Goal: Register for event/course

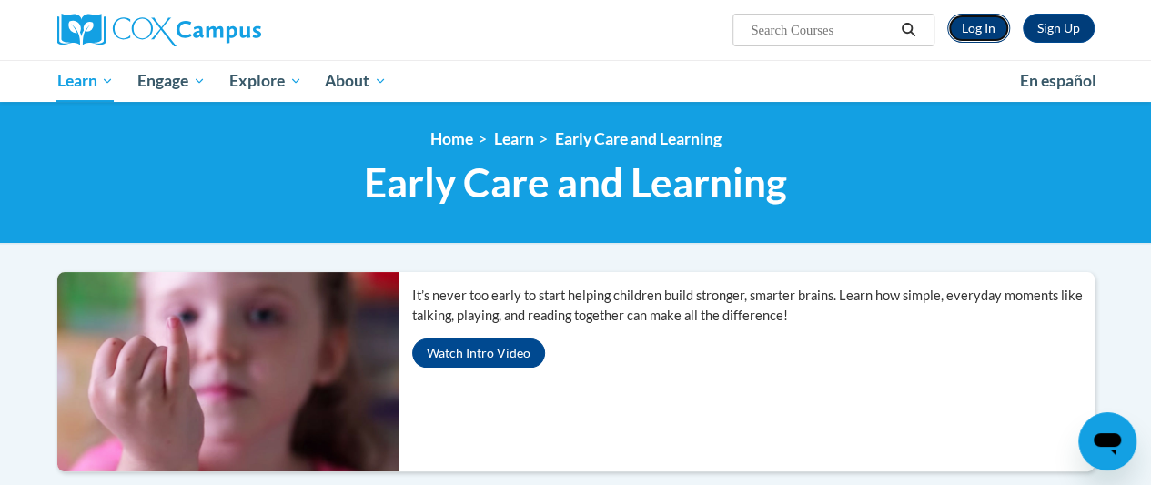
click at [961, 31] on link "Log In" at bounding box center [978, 28] width 63 height 29
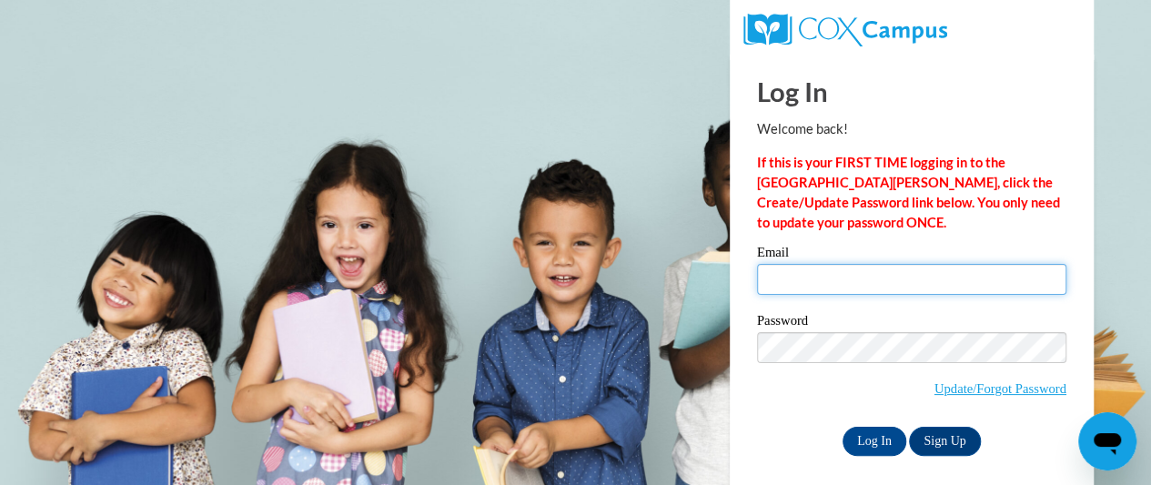
click at [834, 270] on input "Email" at bounding box center [911, 279] width 309 height 31
type input "[EMAIL_ADDRESS][DOMAIN_NAME]"
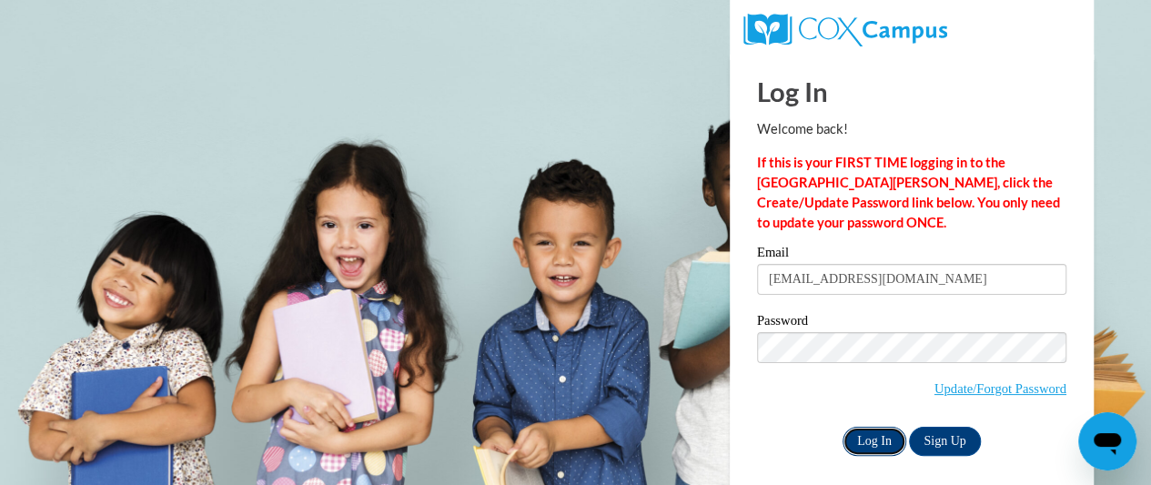
click at [884, 446] on input "Log In" at bounding box center [875, 441] width 64 height 29
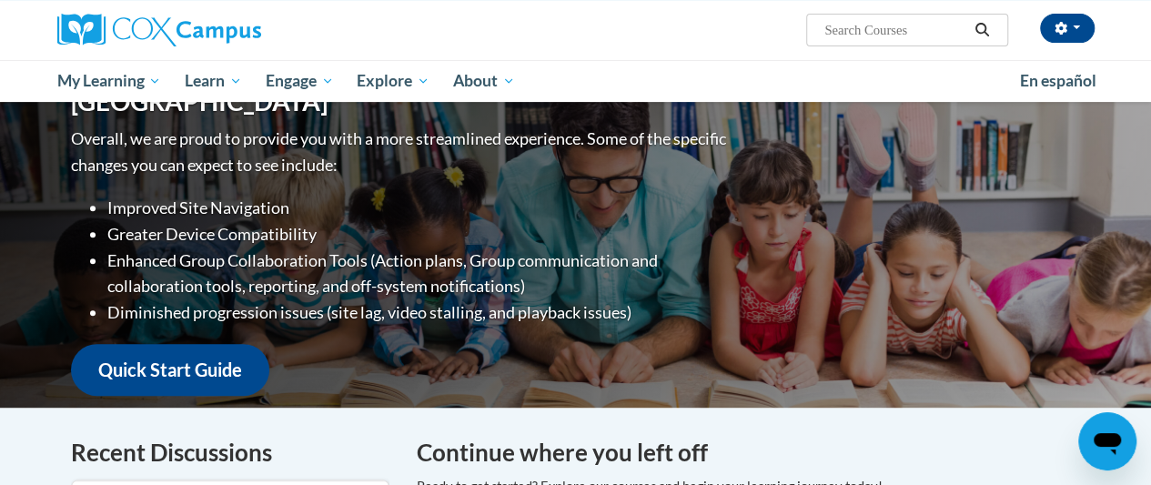
scroll to position [107, 0]
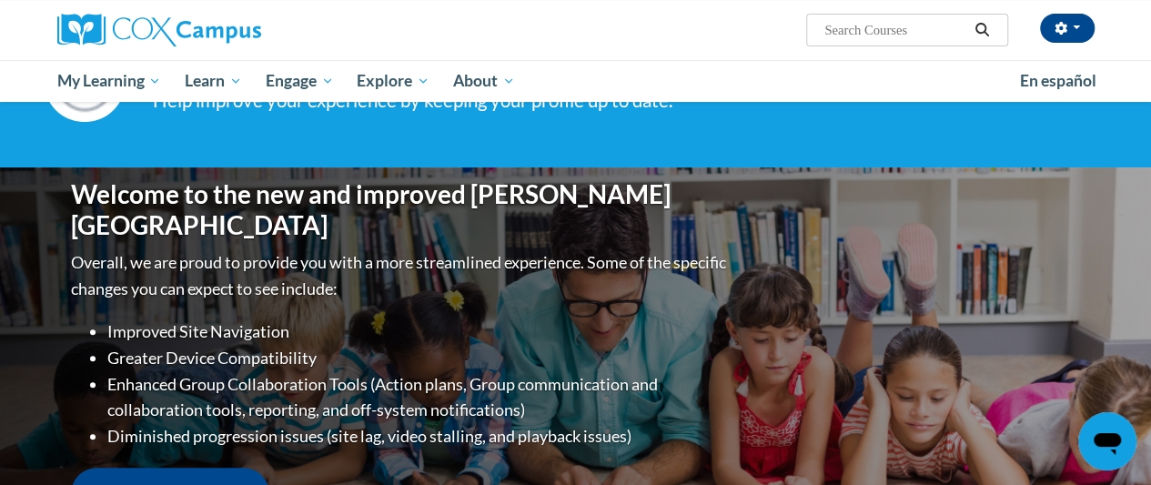
click at [930, 33] on input "Search..." at bounding box center [896, 30] width 146 height 22
type input "meaningful conversations"
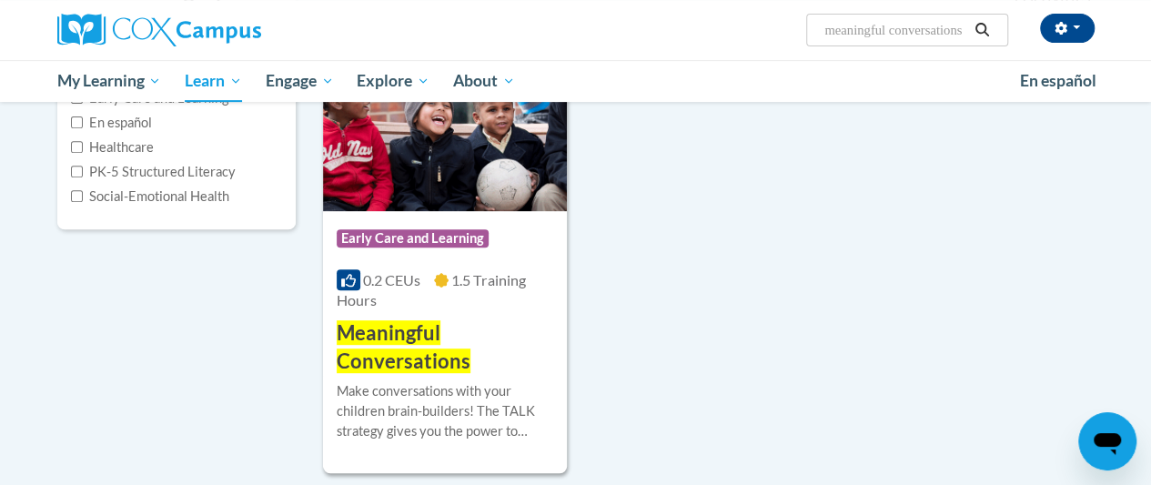
scroll to position [364, 0]
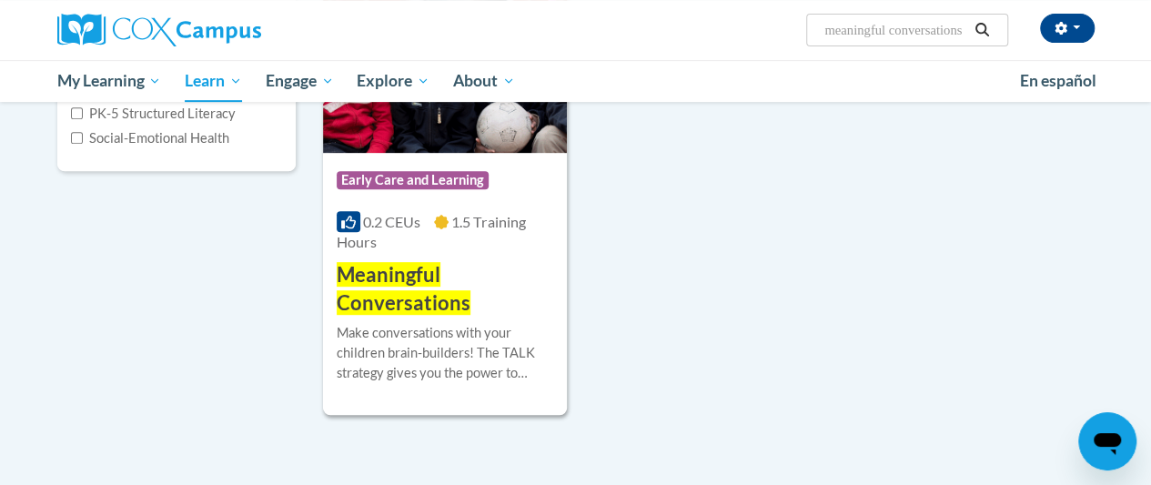
click at [945, 21] on input "meaningful conversations" at bounding box center [896, 30] width 146 height 22
click at [965, 30] on input "meaningful conversations" at bounding box center [896, 30] width 146 height 22
click at [966, 30] on input "meaningful conversations" at bounding box center [896, 30] width 146 height 22
type input "s"
click at [966, 30] on input "s" at bounding box center [896, 30] width 146 height 22
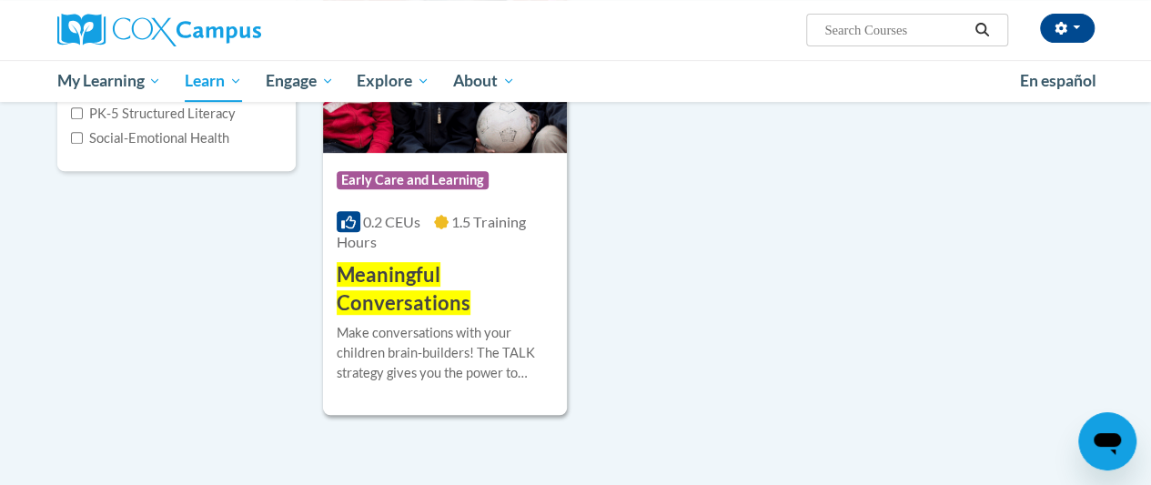
click at [967, 31] on input "Search..." at bounding box center [896, 30] width 146 height 22
click at [891, 15] on span "Search Search..." at bounding box center [906, 30] width 201 height 33
click at [874, 29] on input "Search..." at bounding box center [896, 30] width 146 height 22
paste input "Power of Language for Infants and toddlers"
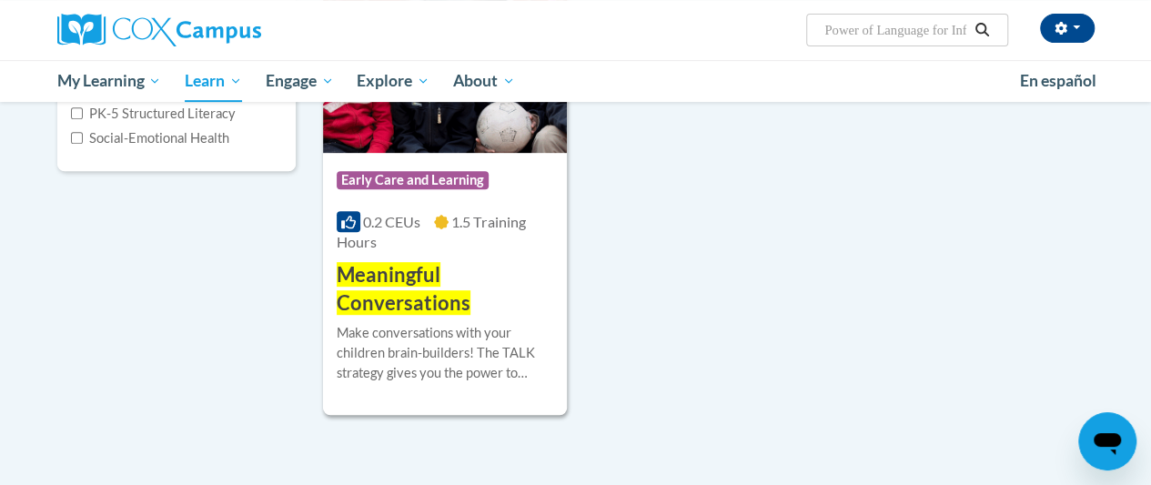
scroll to position [0, 115]
type input "Power of Language for Infants and toddlers"
click at [985, 30] on icon "Search" at bounding box center [982, 30] width 14 height 14
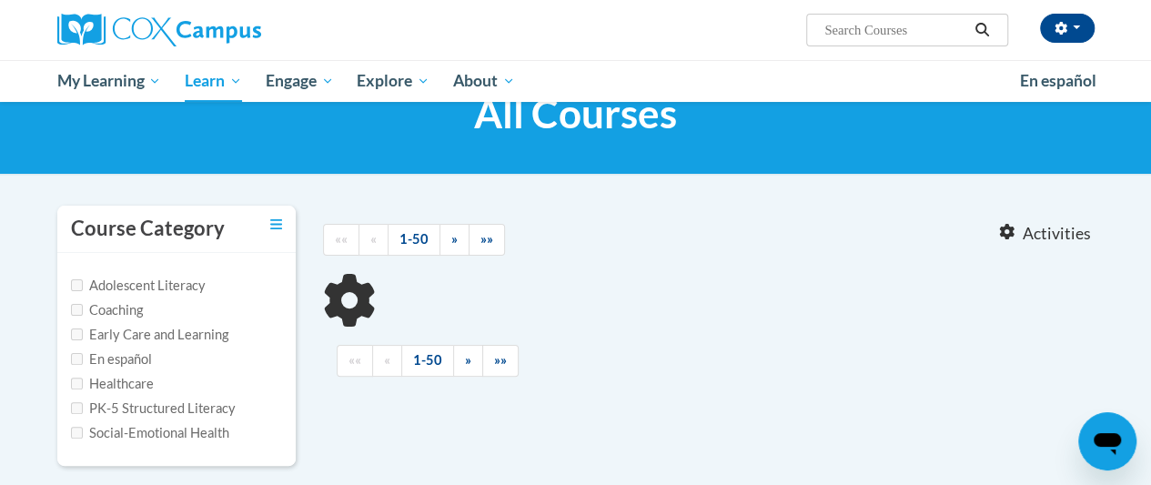
type input "Power of Language for Infants and toddlers"
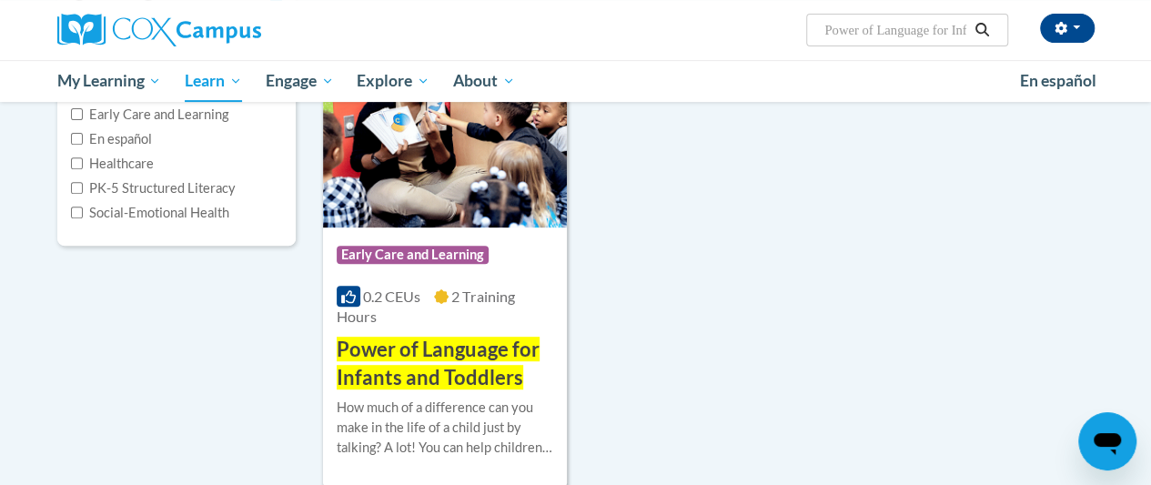
scroll to position [291, 0]
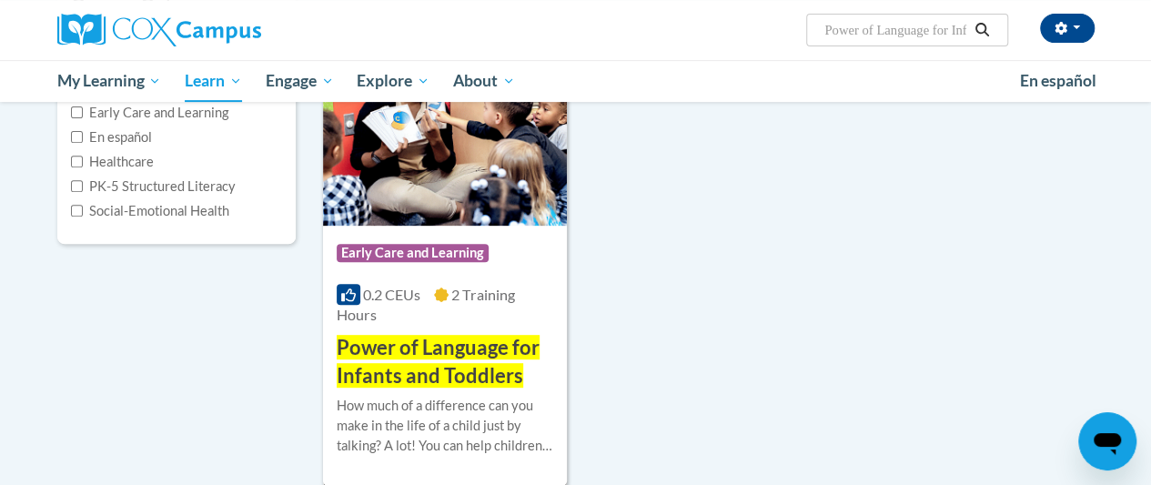
click at [407, 365] on span "Power of Language for Infants and Toddlers" at bounding box center [438, 361] width 203 height 53
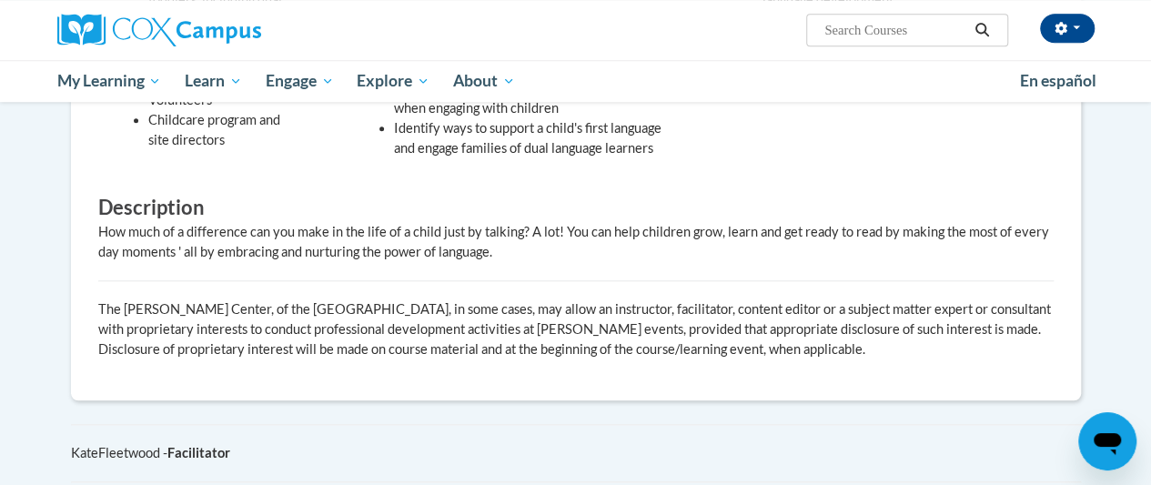
scroll to position [892, 0]
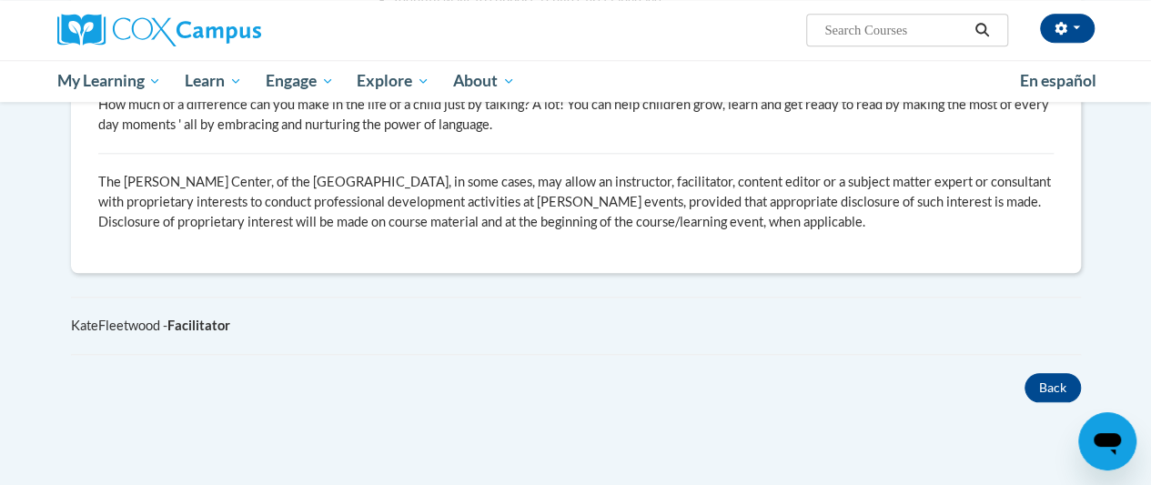
click at [1106, 323] on div "× Close Course Enrollment Please select... × Close × 2" at bounding box center [576, 18] width 1065 height 985
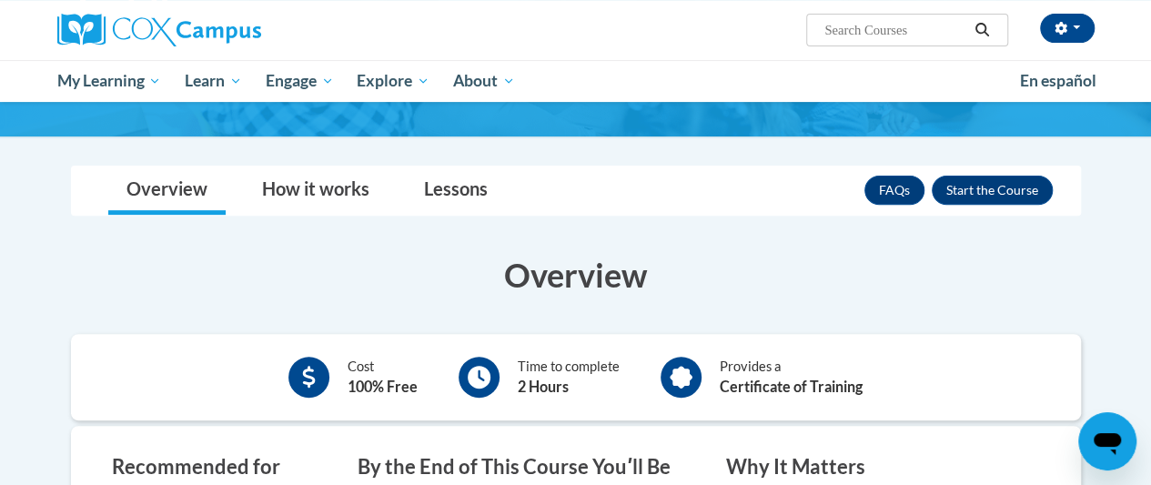
scroll to position [223, 0]
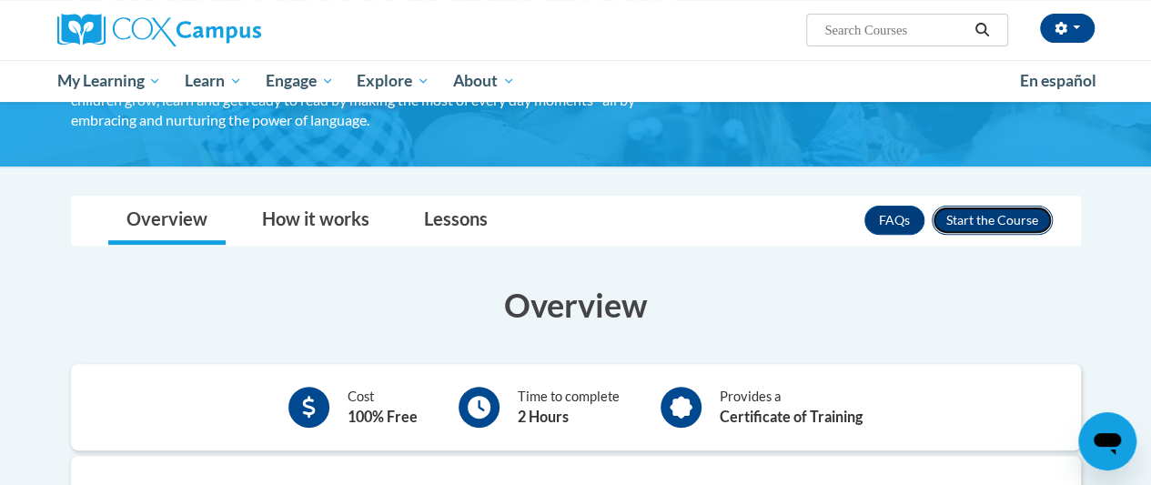
click at [1003, 218] on button "Enroll" at bounding box center [992, 220] width 121 height 29
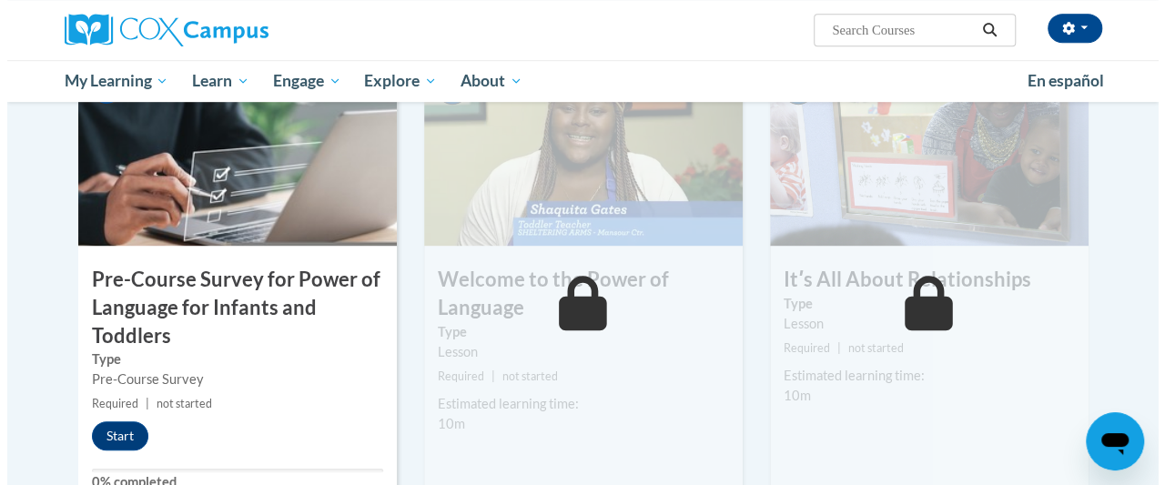
scroll to position [510, 0]
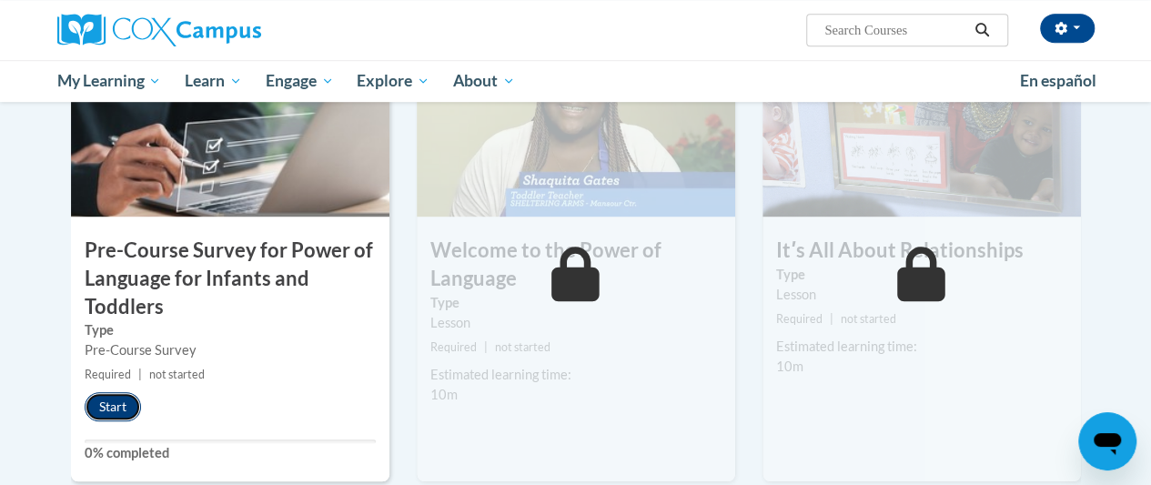
click at [131, 407] on button "Start" at bounding box center [113, 406] width 56 height 29
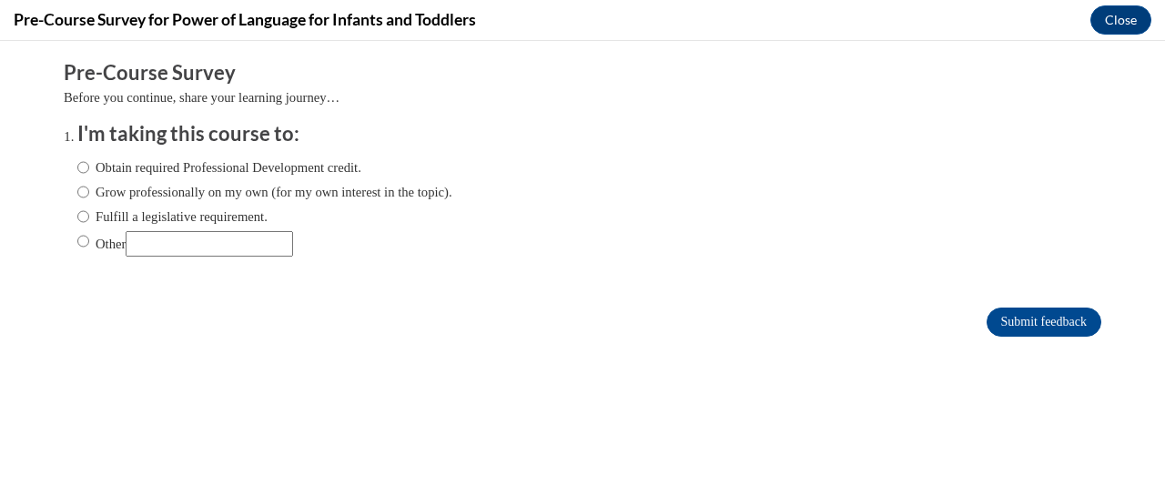
scroll to position [0, 0]
click at [77, 165] on input "Obtain required Professional Development credit." at bounding box center [83, 167] width 12 height 20
radio input "true"
click at [986, 314] on input "Submit feedback" at bounding box center [1043, 322] width 115 height 29
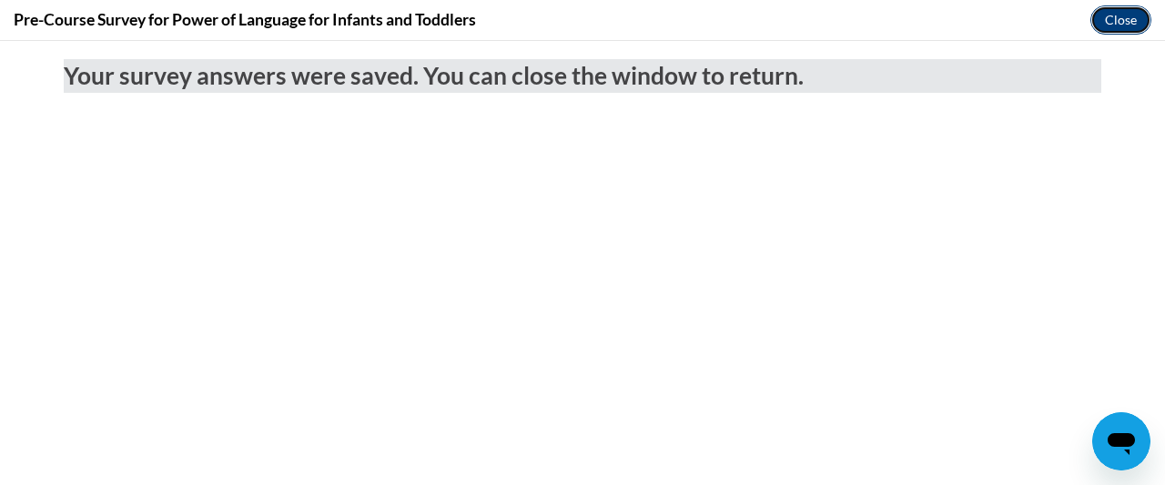
click at [1116, 25] on button "Close" at bounding box center [1120, 19] width 61 height 29
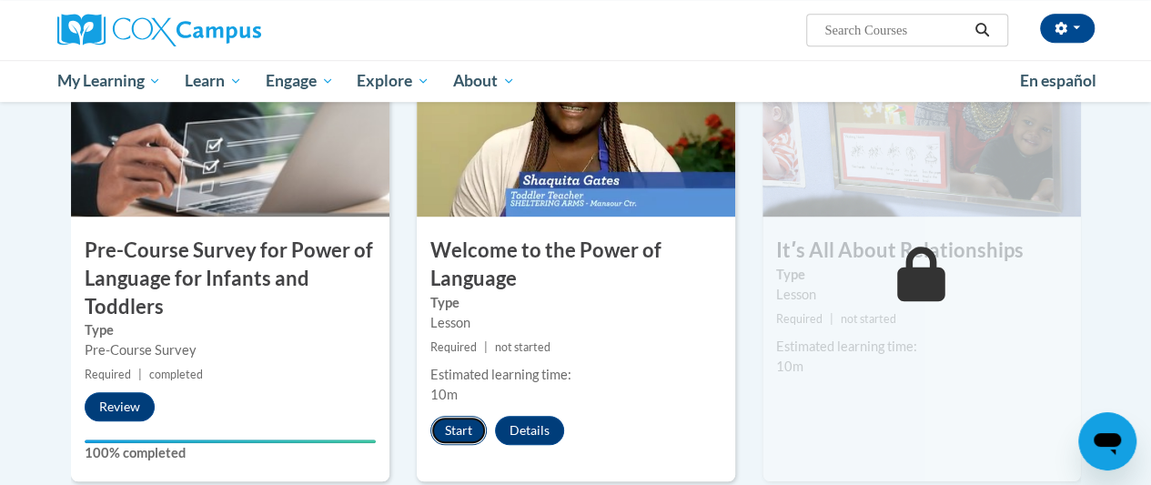
click at [451, 437] on button "Start" at bounding box center [458, 430] width 56 height 29
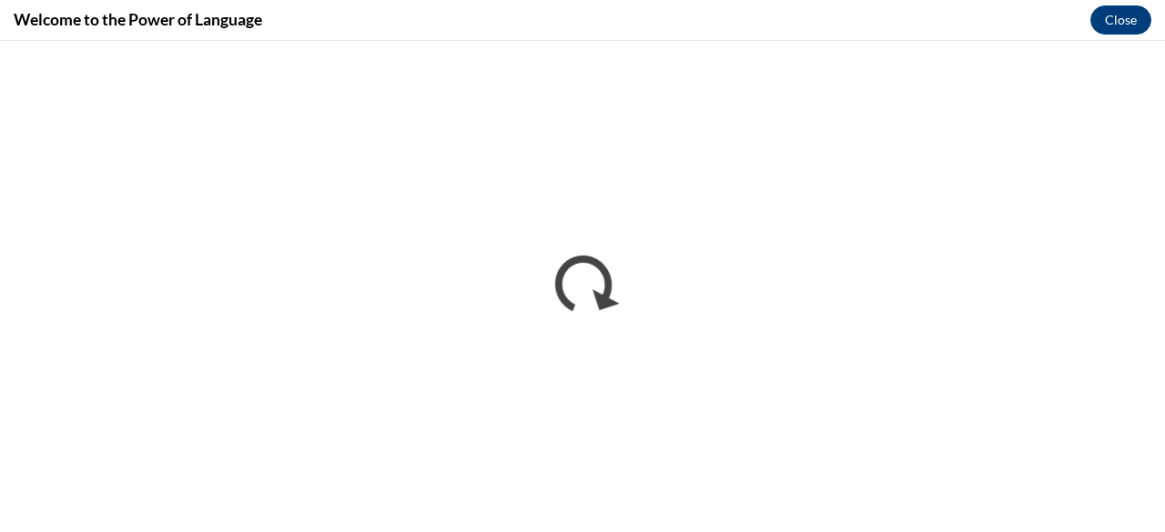
click at [671, 13] on div "Welcome to the Power of Language Close" at bounding box center [582, 20] width 1165 height 41
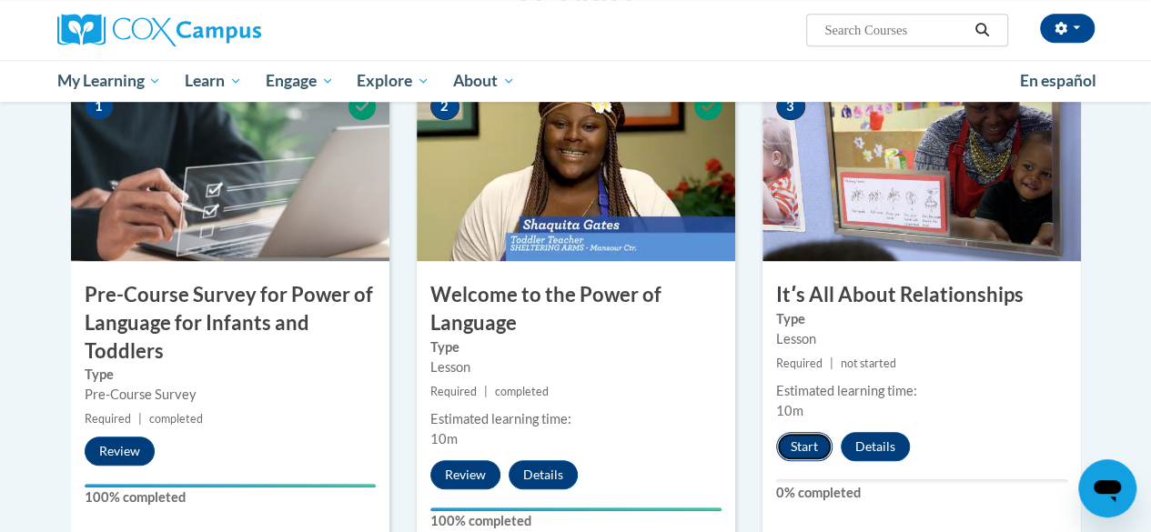
click at [799, 450] on button "Start" at bounding box center [804, 446] width 56 height 29
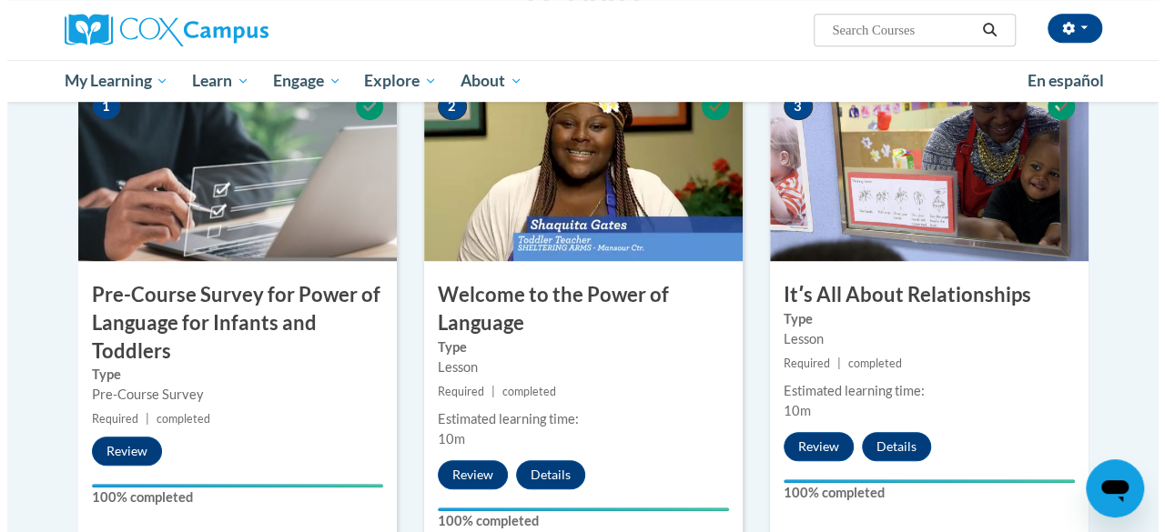
scroll to position [932, 0]
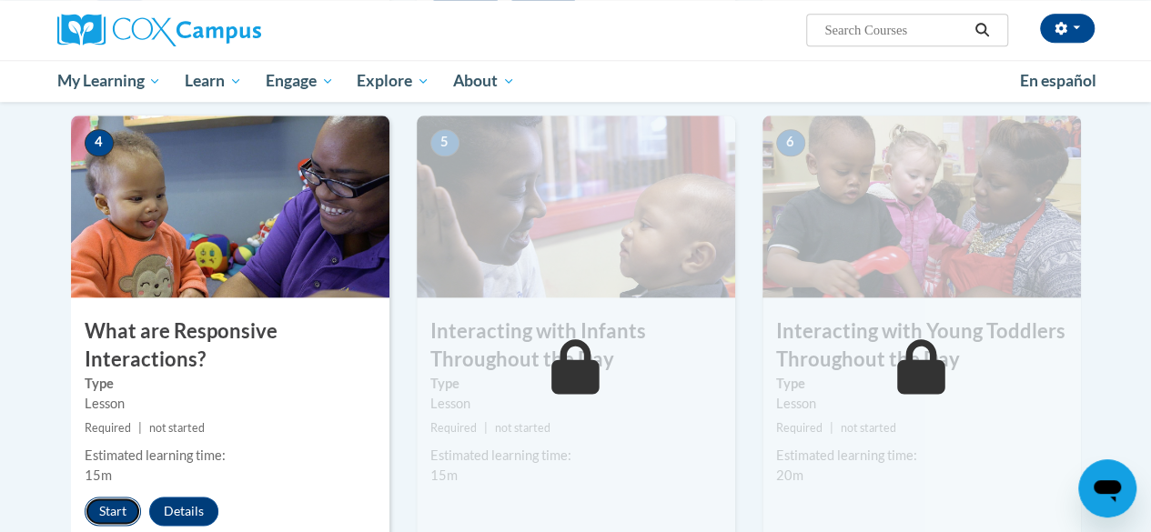
click at [105, 510] on button "Start" at bounding box center [113, 511] width 56 height 29
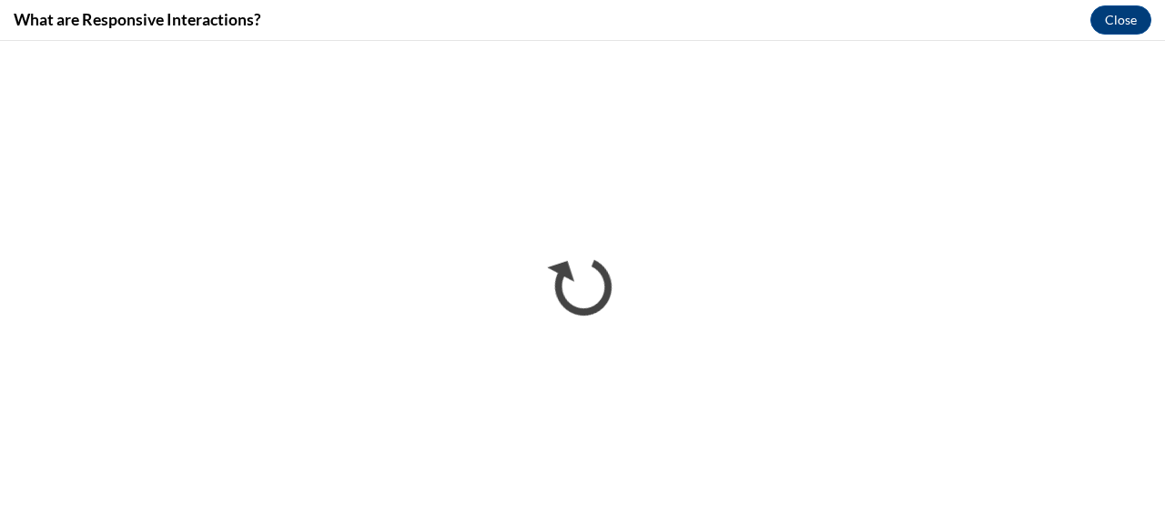
scroll to position [0, 0]
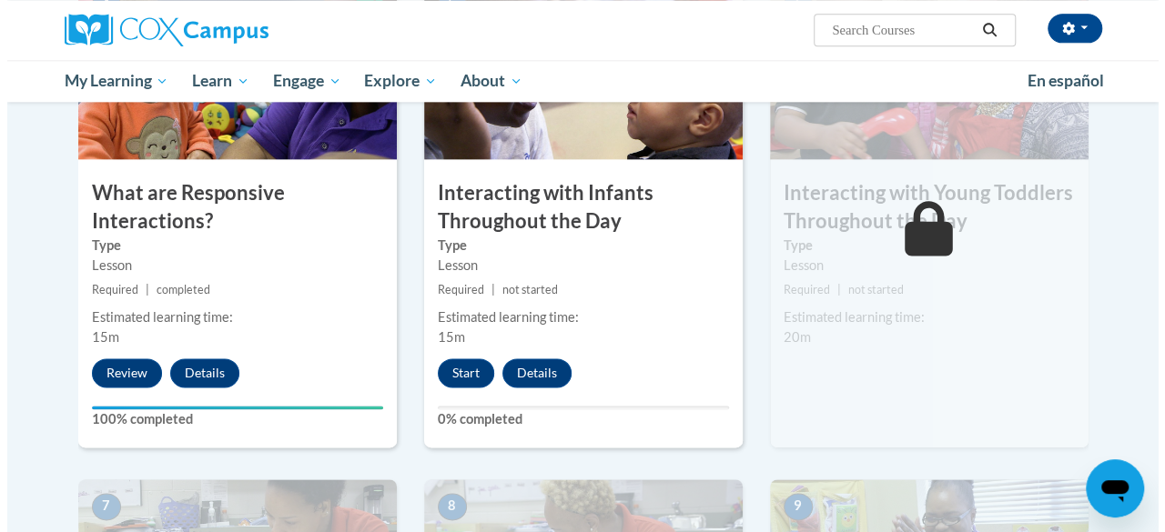
scroll to position [1067, 0]
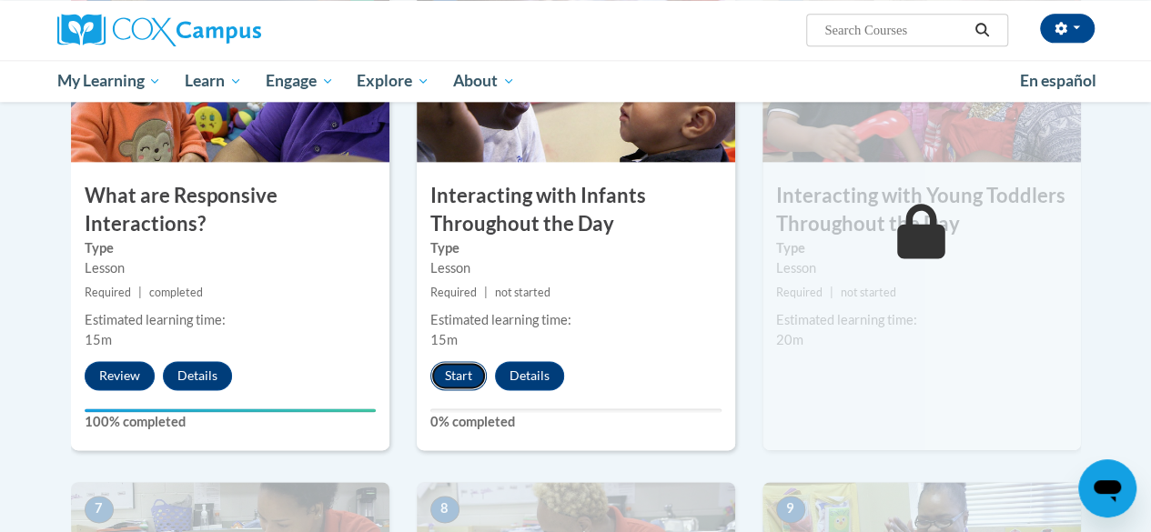
click at [440, 371] on button "Start" at bounding box center [458, 375] width 56 height 29
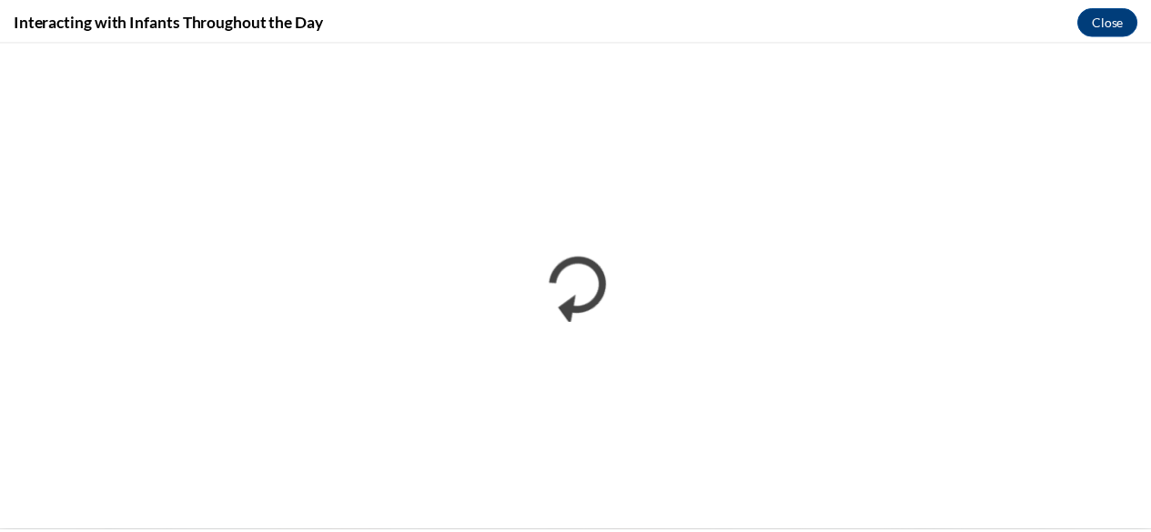
scroll to position [0, 0]
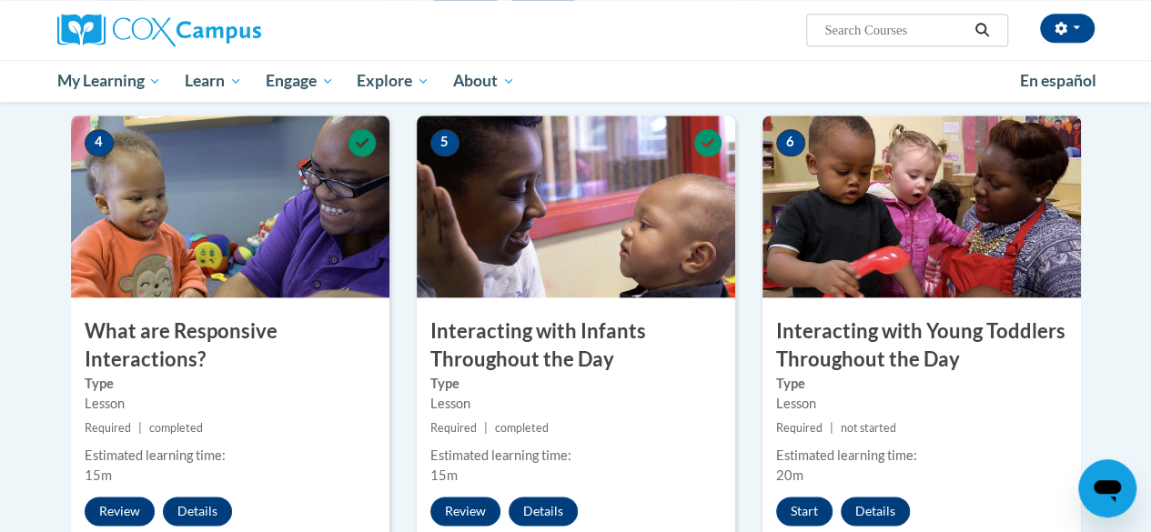
scroll to position [1398, 0]
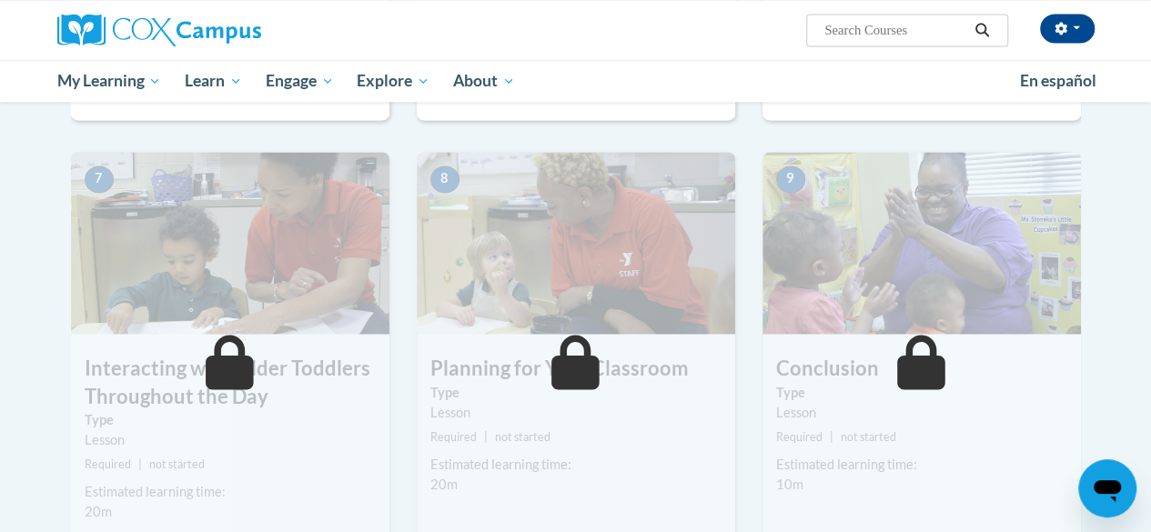
drag, startPoint x: 1148, startPoint y: 327, endPoint x: 1163, endPoint y: 276, distance: 53.0
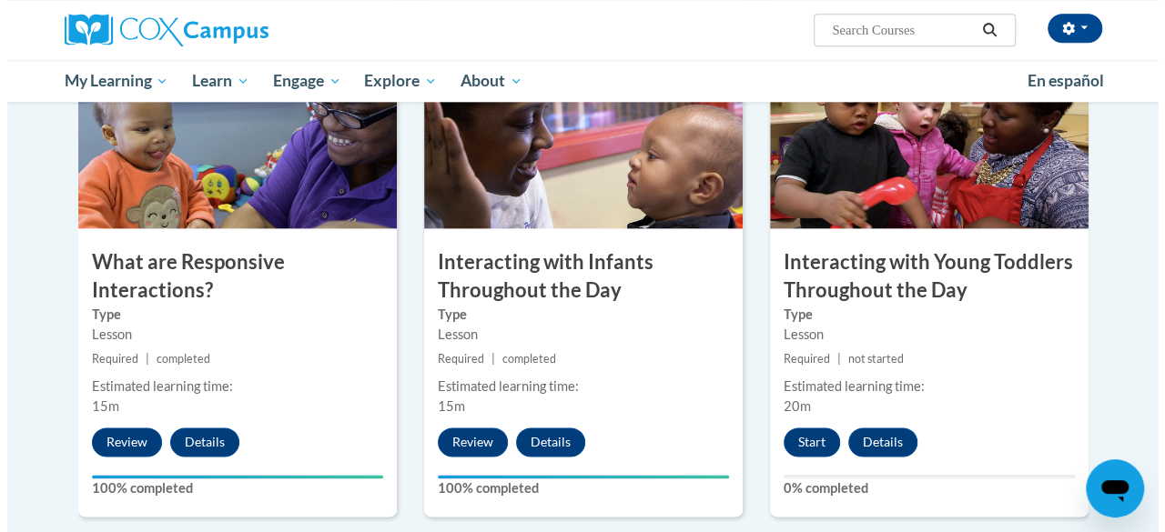
scroll to position [1057, 0]
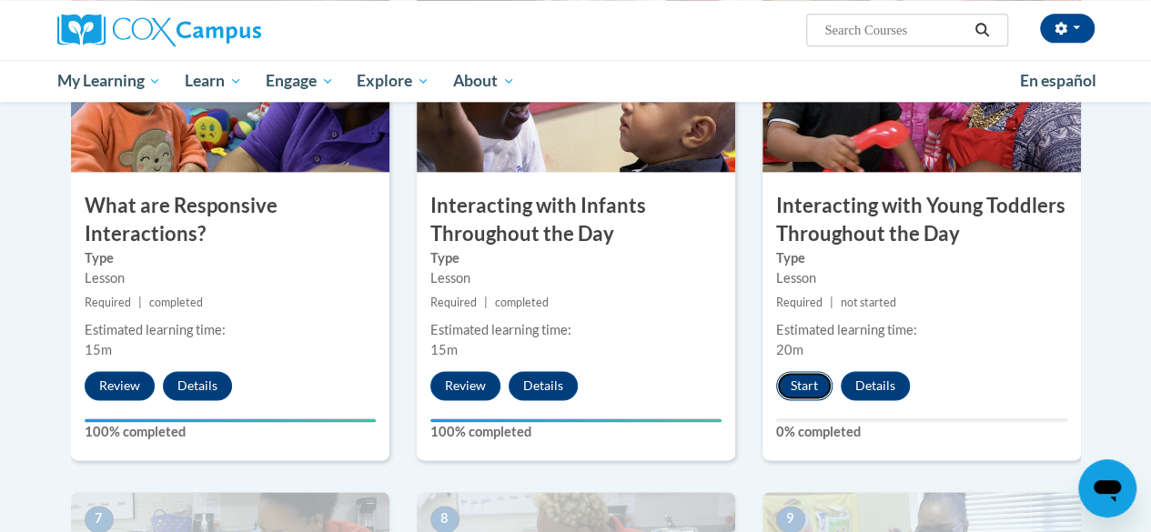
click at [783, 375] on button "Start" at bounding box center [804, 385] width 56 height 29
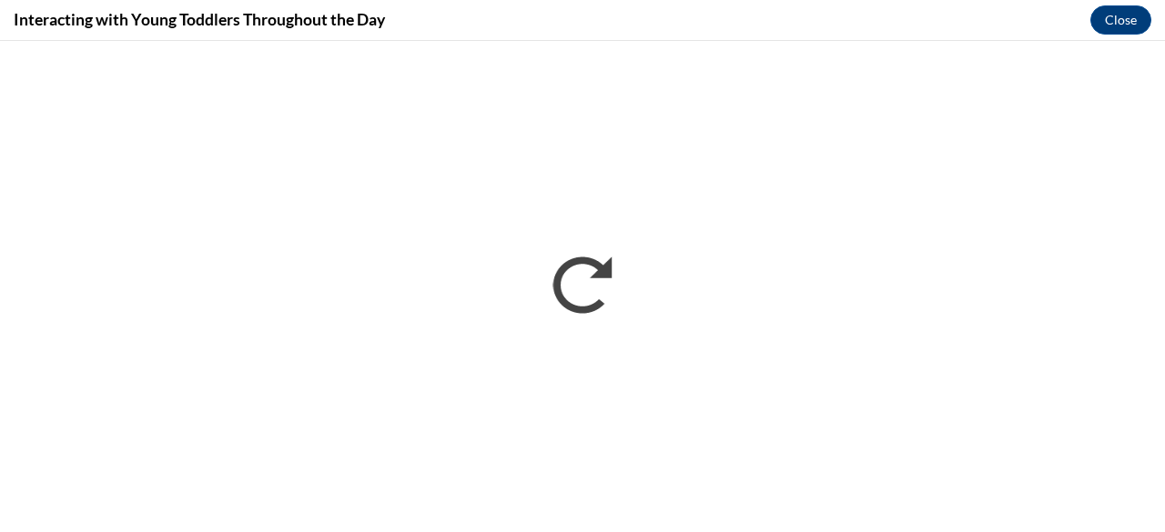
scroll to position [0, 0]
